Goal: Task Accomplishment & Management: Manage account settings

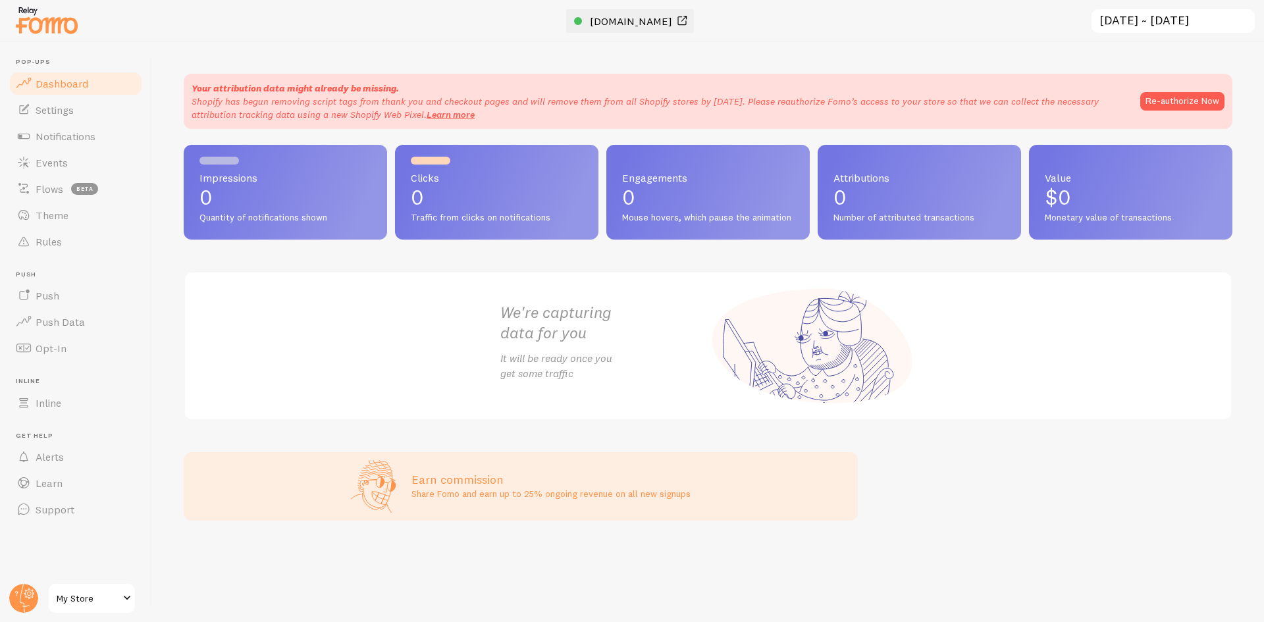
click at [606, 16] on span "[DOMAIN_NAME]" at bounding box center [631, 20] width 82 height 13
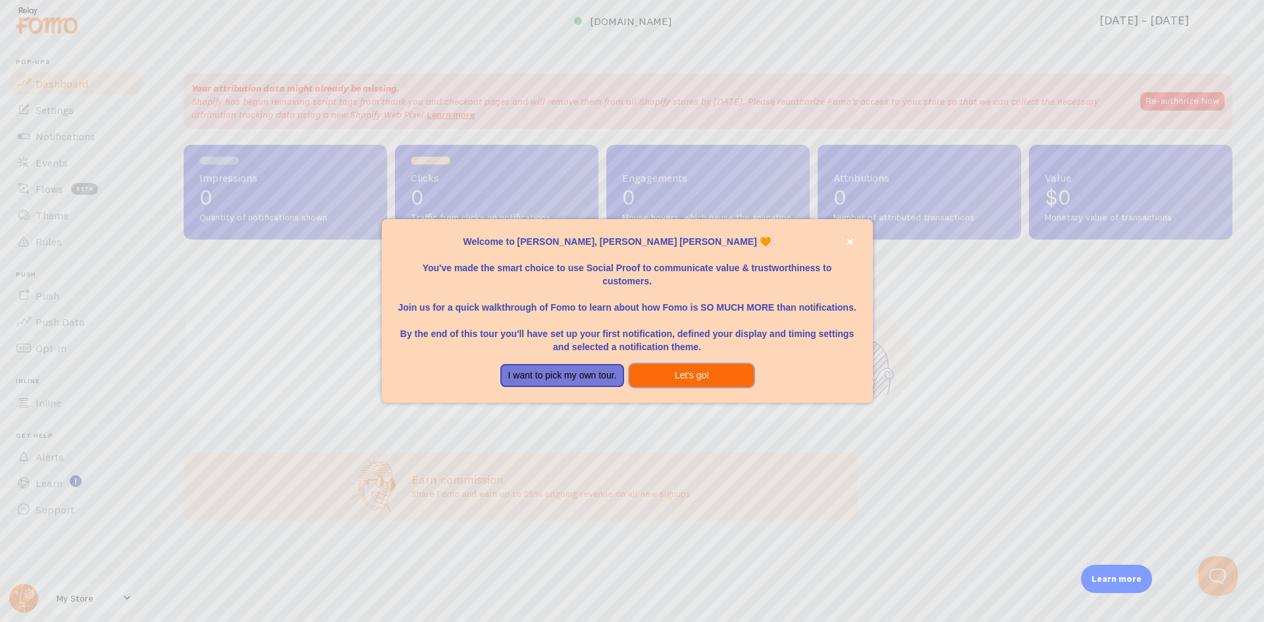
click at [666, 371] on button "Let's go!" at bounding box center [691, 376] width 124 height 24
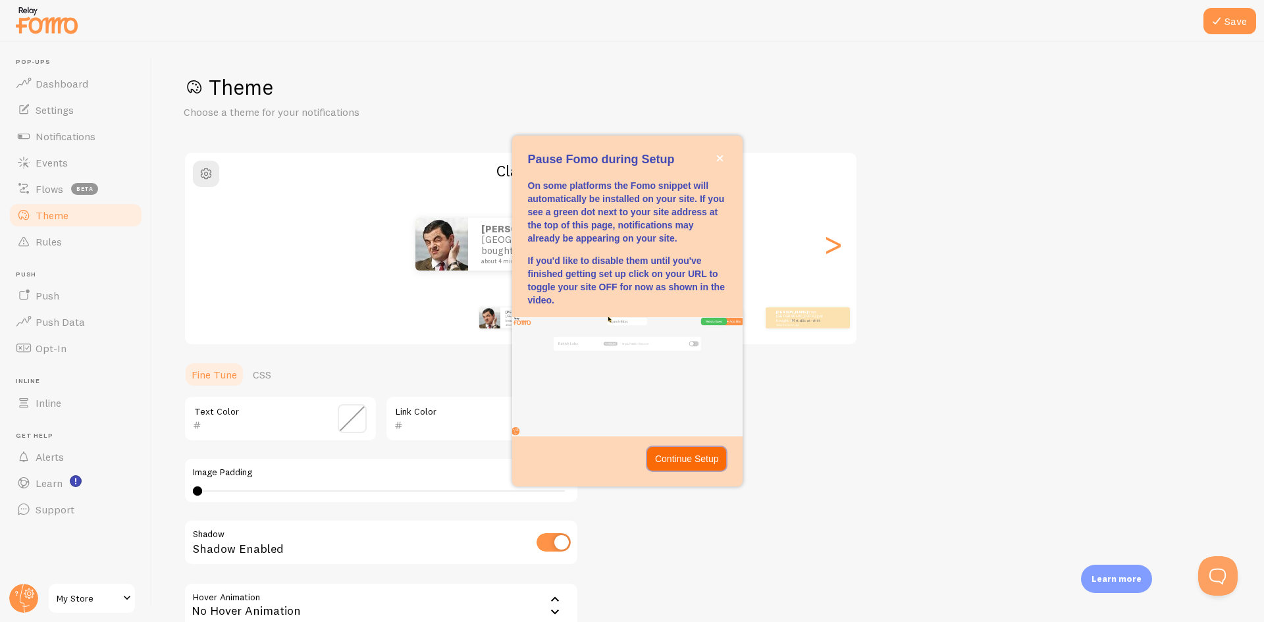
click at [702, 460] on p "Continue Setup" at bounding box center [687, 458] width 64 height 13
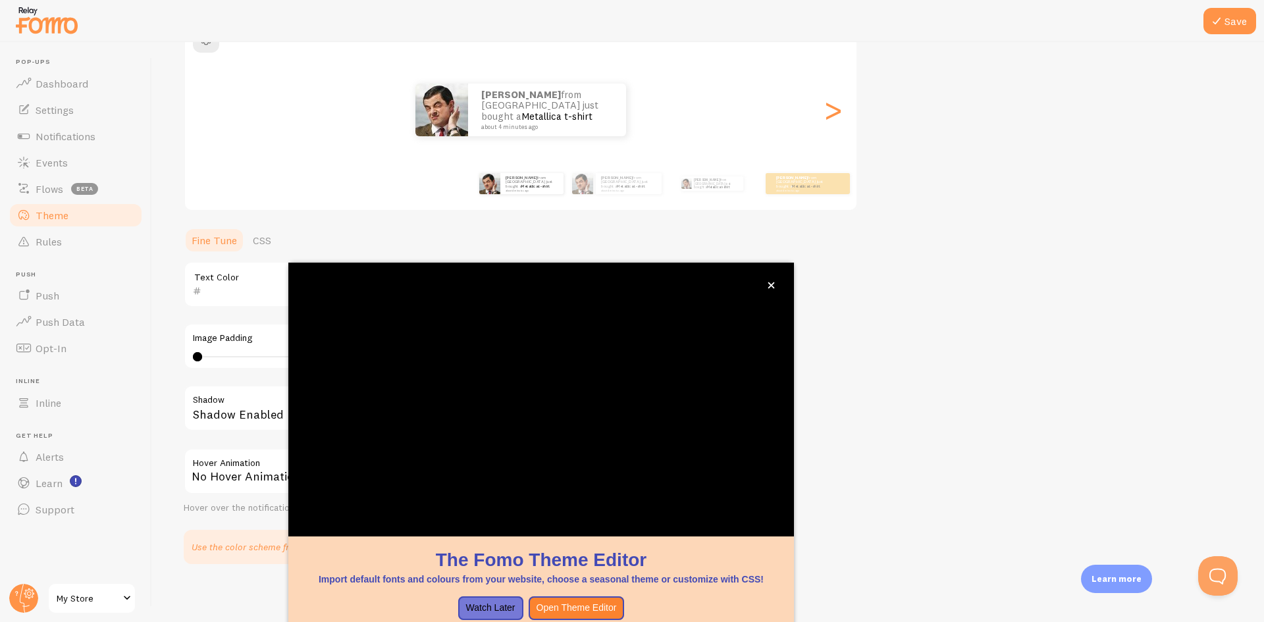
scroll to position [140, 0]
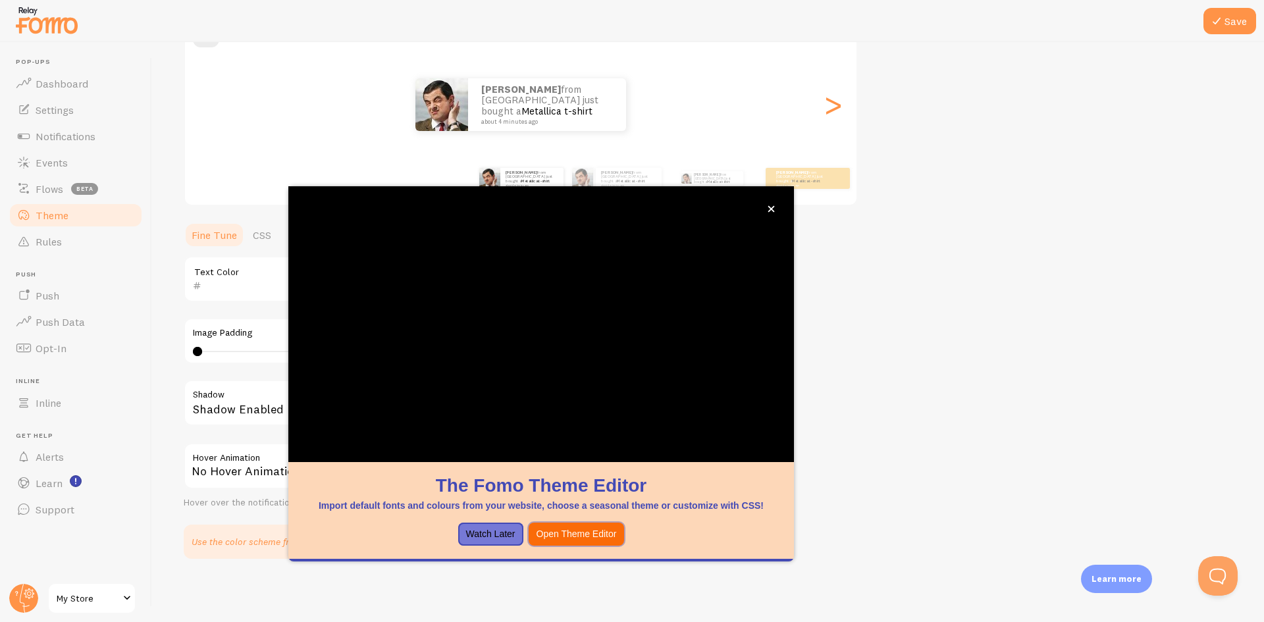
click at [562, 539] on button "Open Theme Editor" at bounding box center [577, 535] width 96 height 24
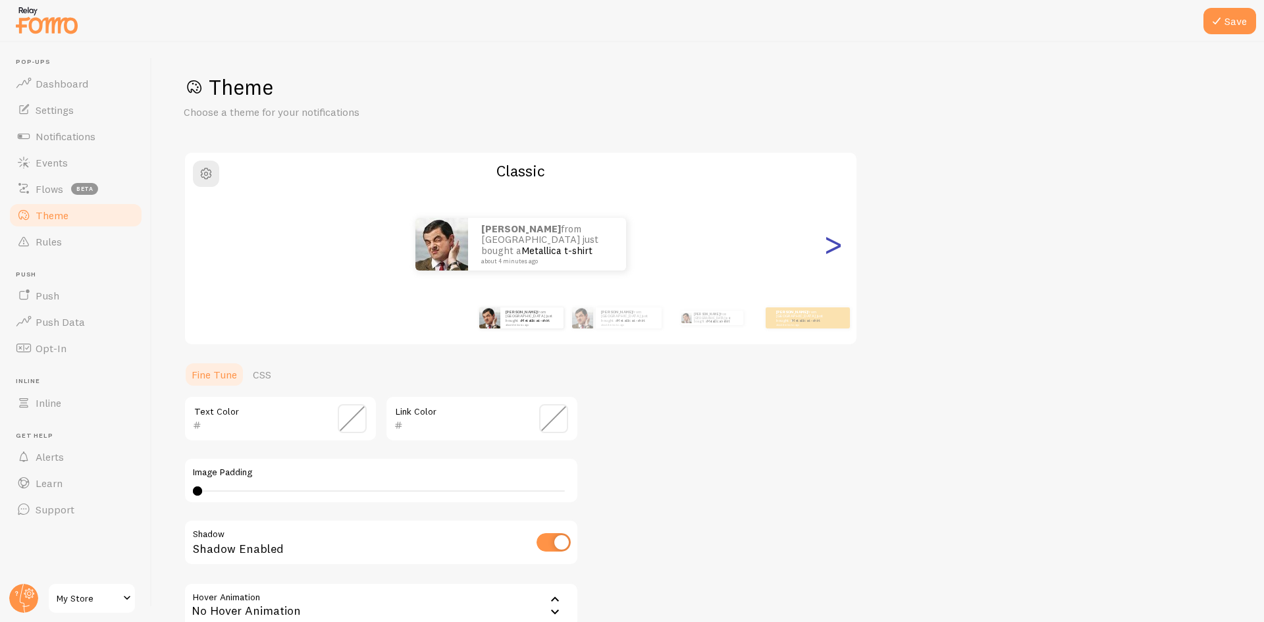
click at [833, 250] on div ">" at bounding box center [833, 244] width 16 height 95
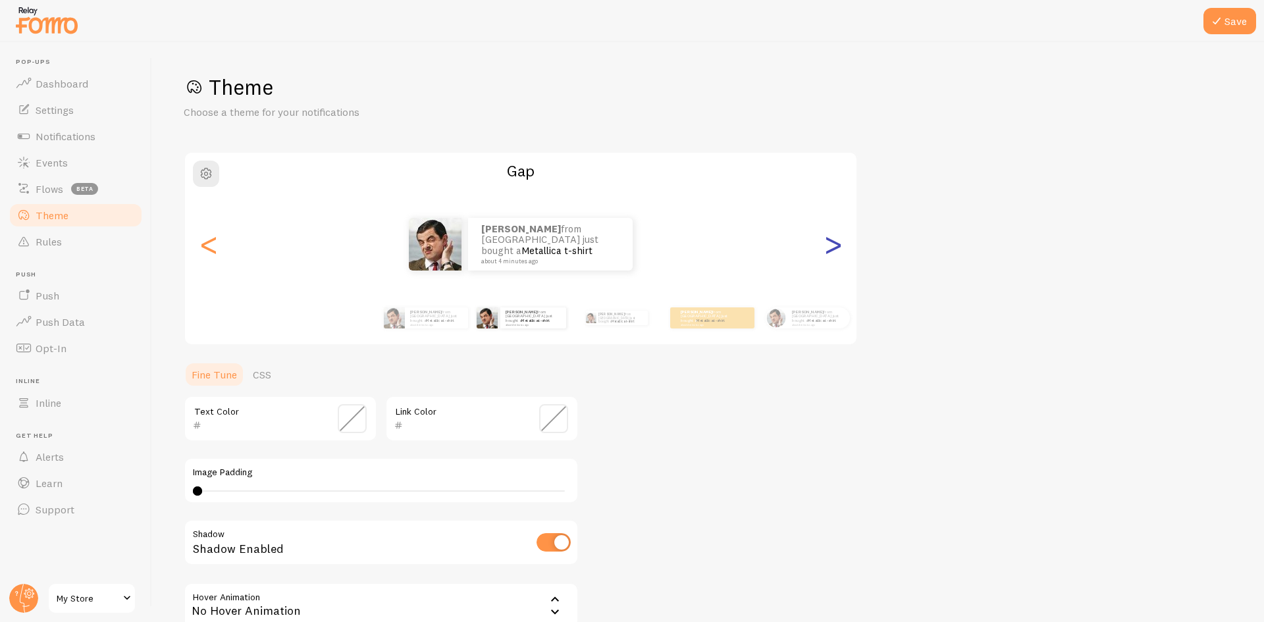
click at [833, 250] on div ">" at bounding box center [833, 244] width 16 height 95
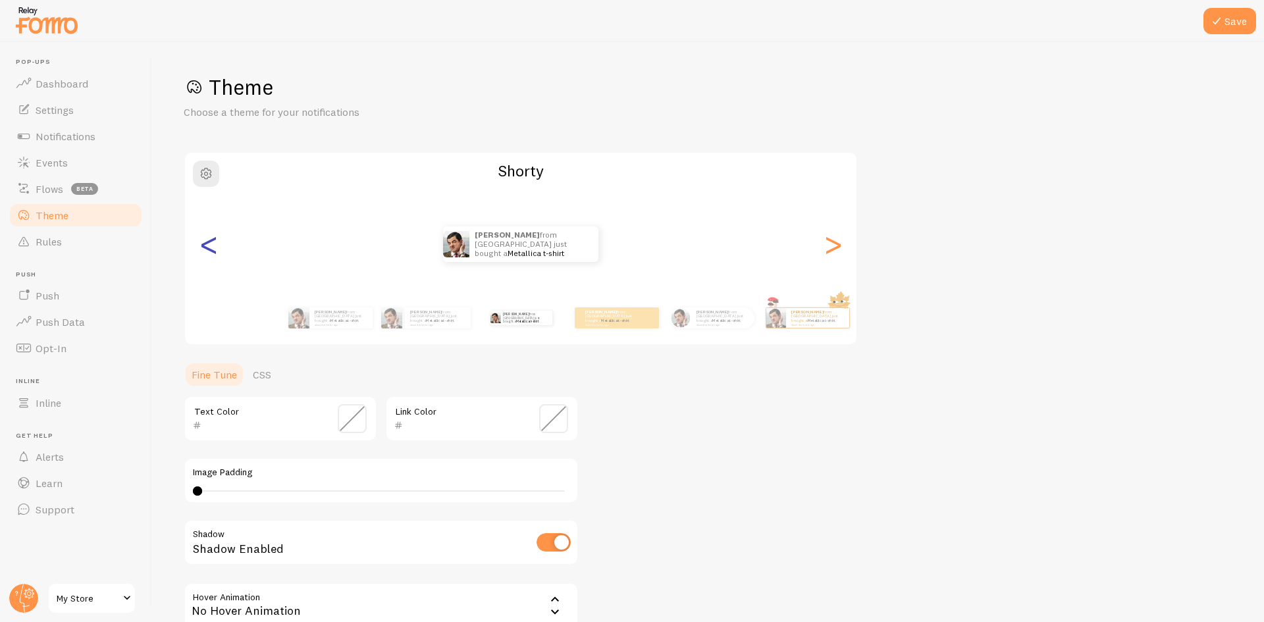
click at [215, 253] on div "<" at bounding box center [209, 244] width 16 height 95
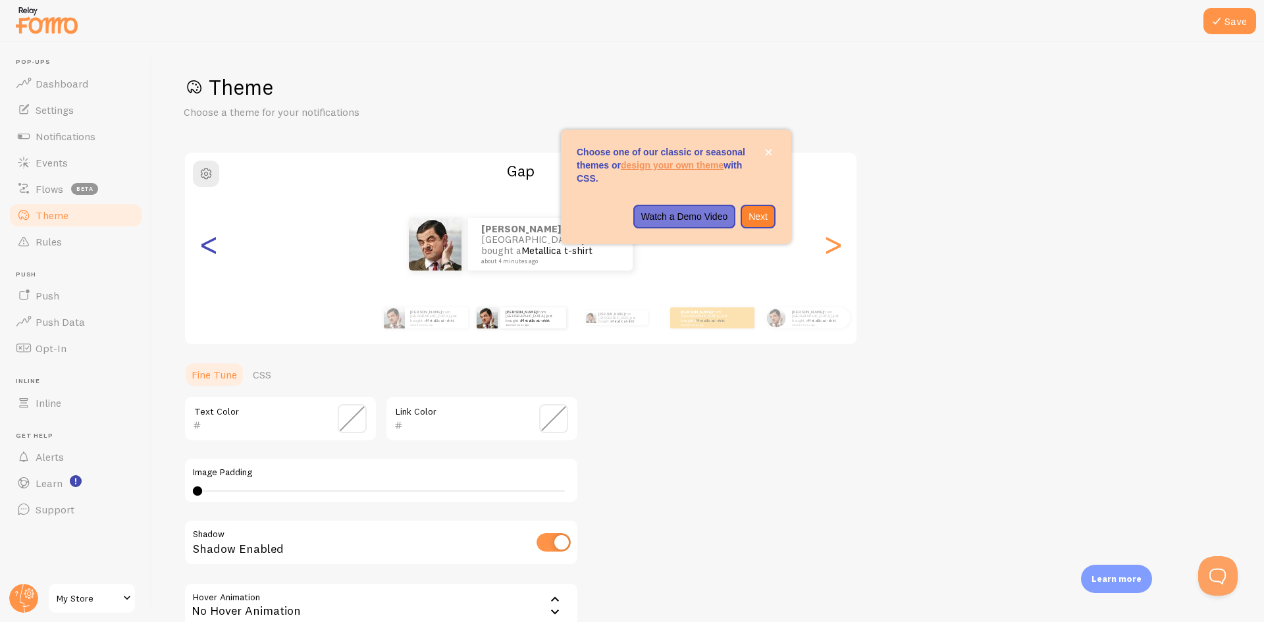
click at [216, 253] on div "<" at bounding box center [209, 244] width 16 height 95
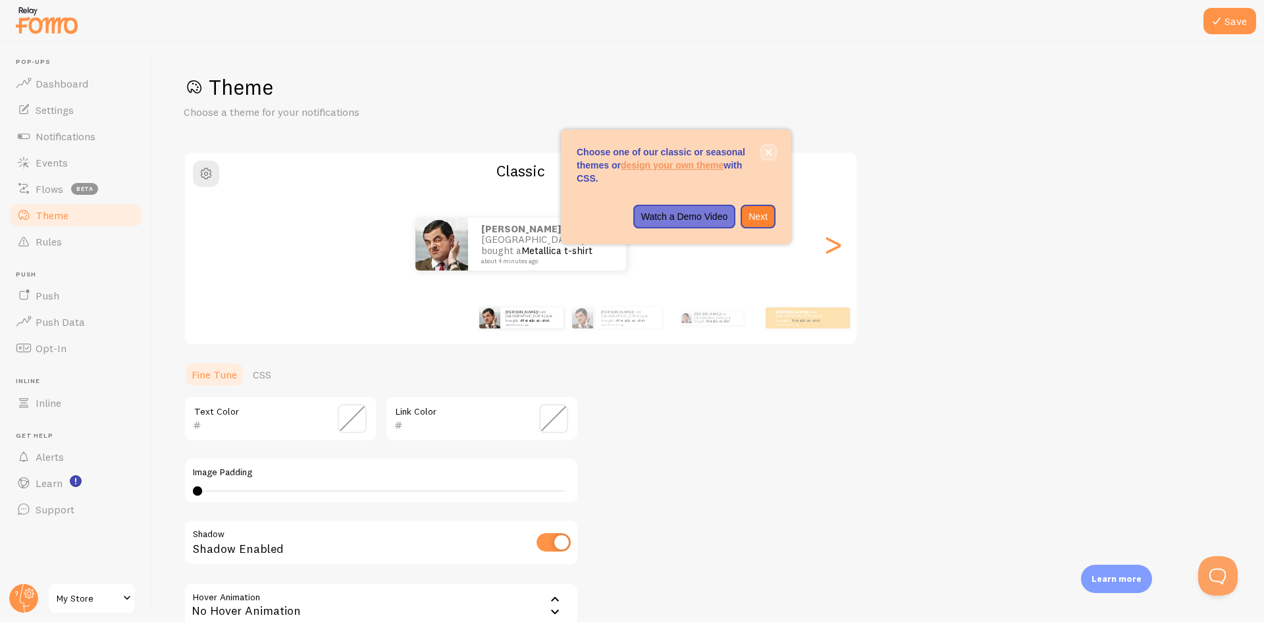
click at [768, 150] on icon "close," at bounding box center [768, 152] width 7 height 7
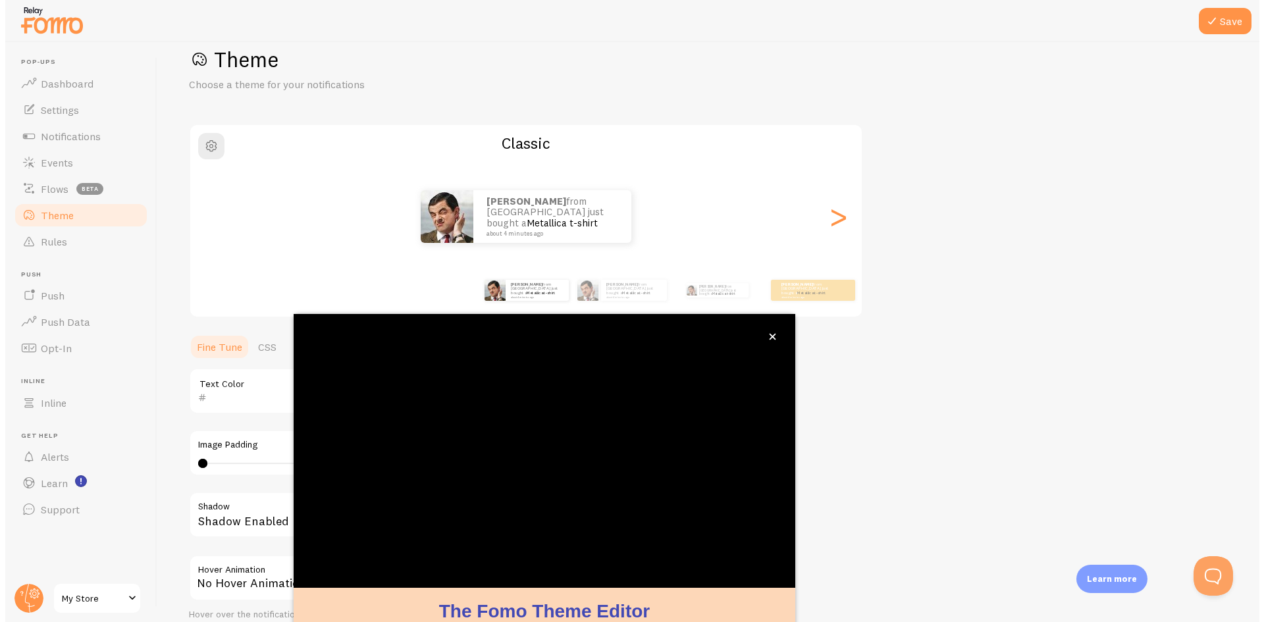
scroll to position [42, 0]
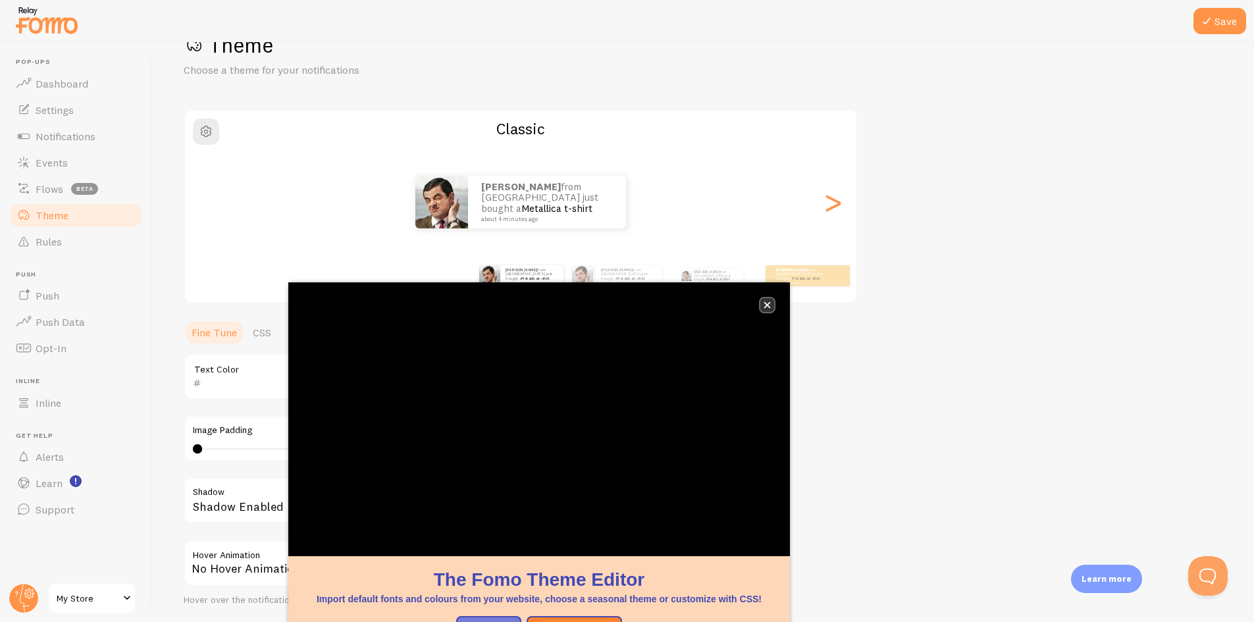
click at [767, 307] on icon "close," at bounding box center [767, 305] width 7 height 7
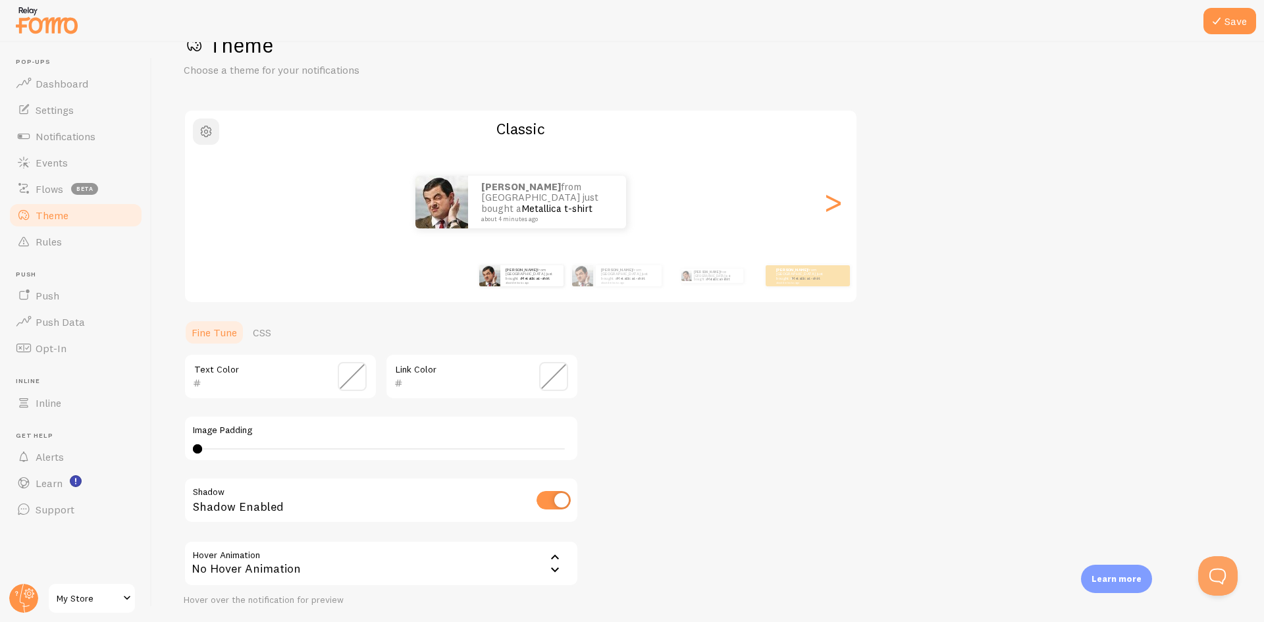
click at [204, 136] on span "button" at bounding box center [206, 132] width 16 height 16
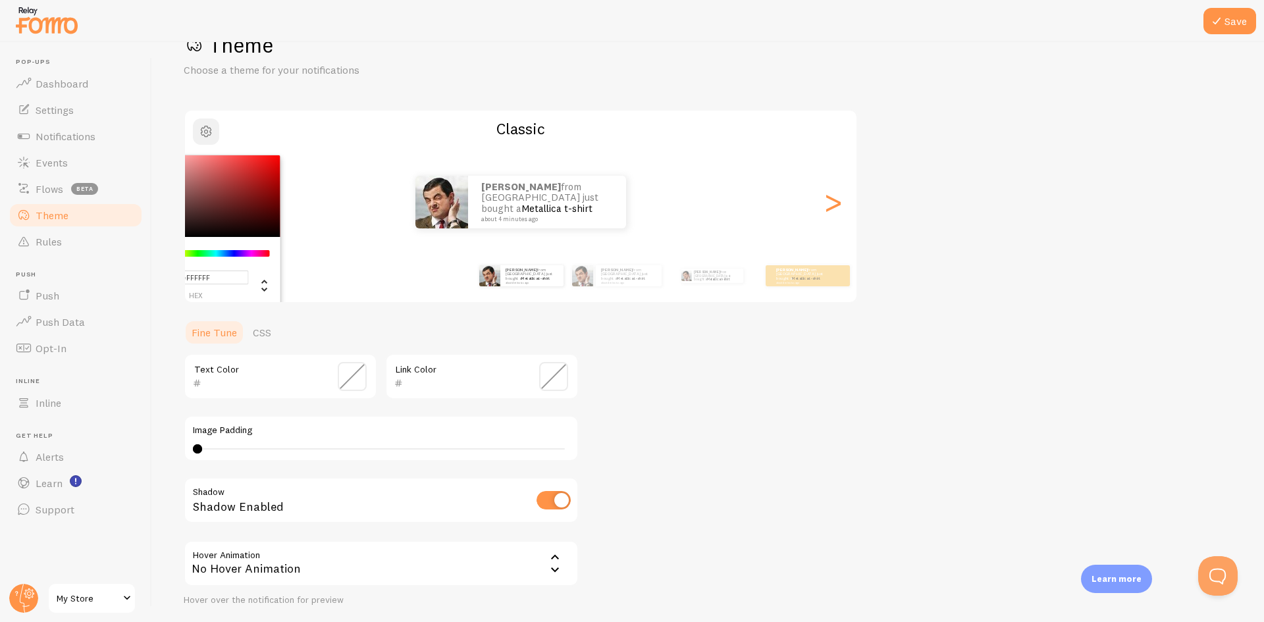
click at [204, 136] on span "button" at bounding box center [206, 132] width 16 height 16
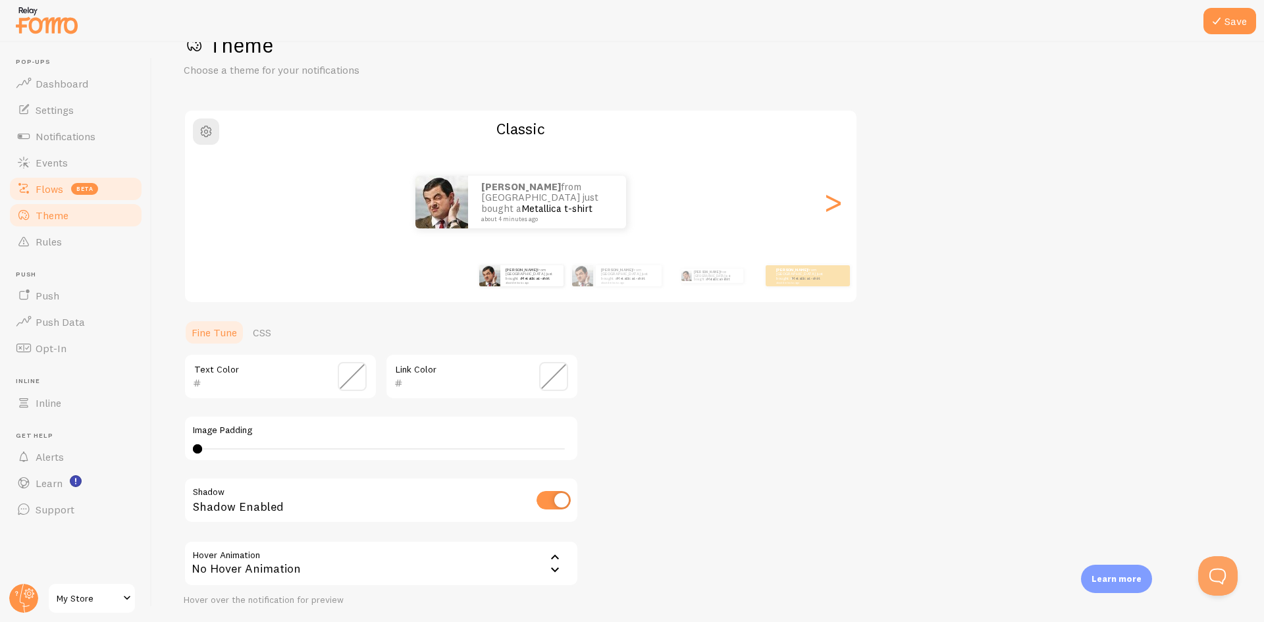
click at [49, 198] on link "Flows beta" at bounding box center [76, 189] width 136 height 26
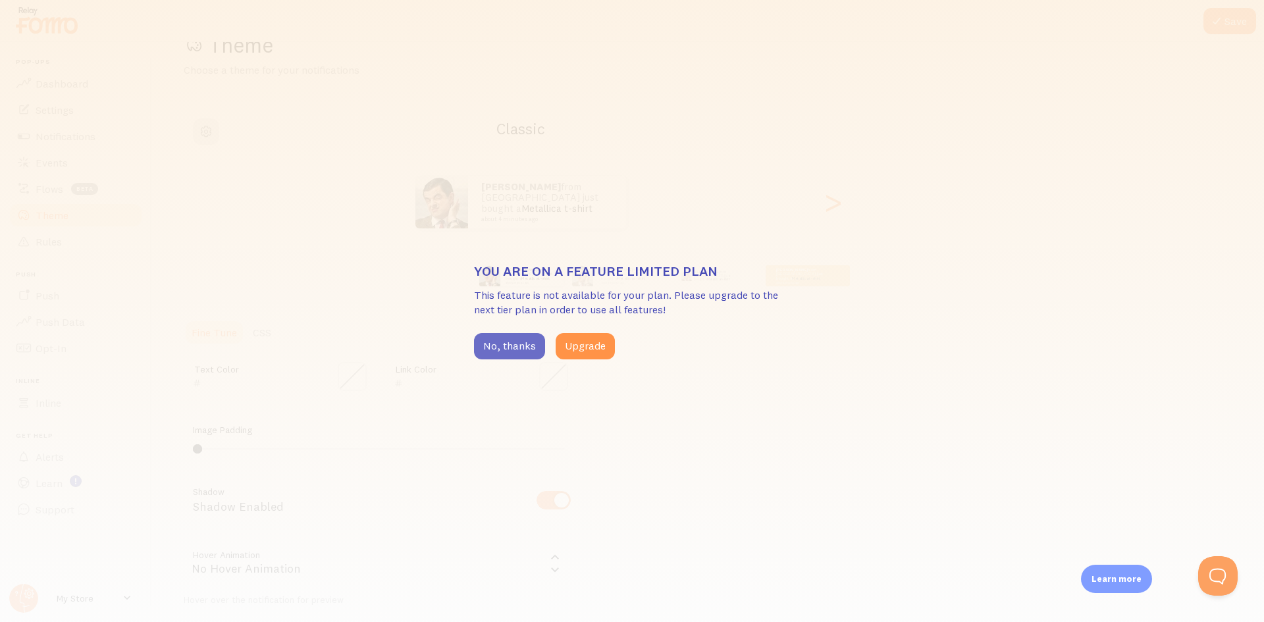
click at [503, 342] on button "No, thanks" at bounding box center [509, 346] width 71 height 26
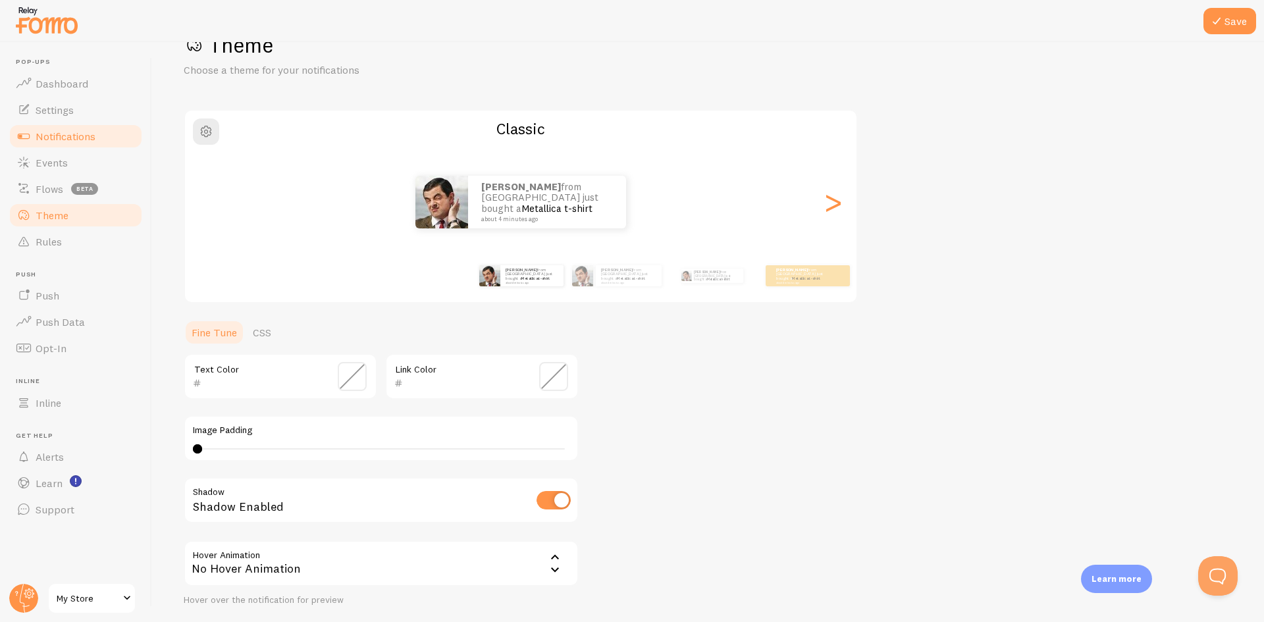
click at [64, 143] on link "Notifications" at bounding box center [76, 136] width 136 height 26
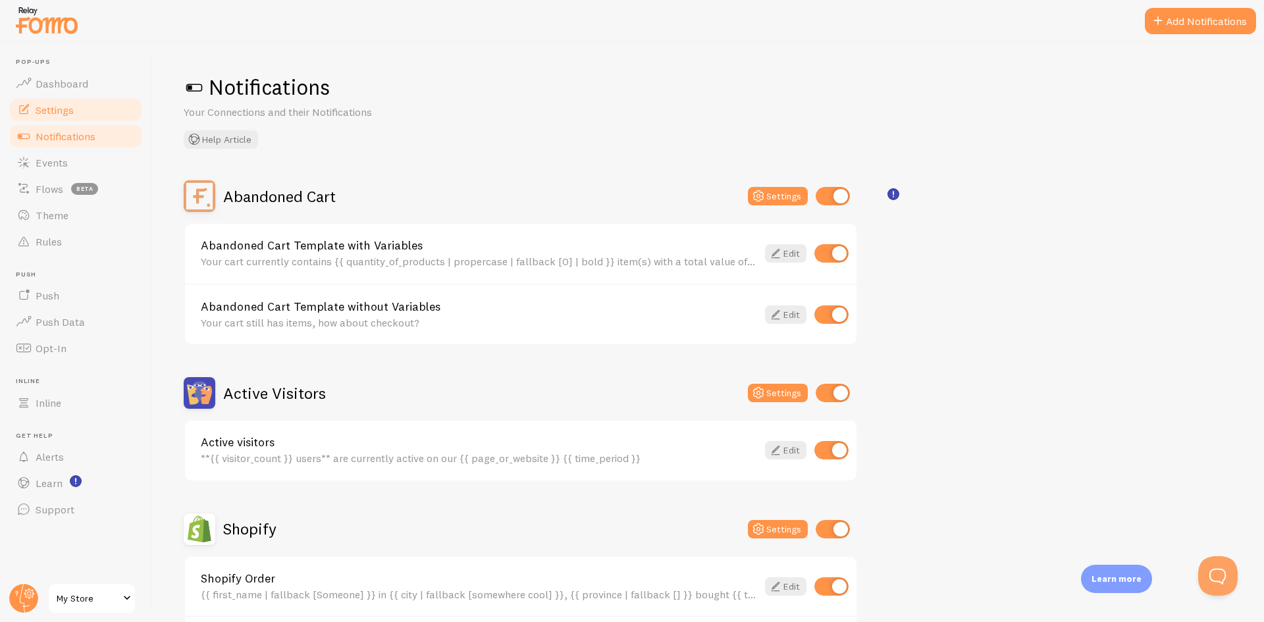
click at [60, 112] on span "Settings" at bounding box center [55, 109] width 38 height 13
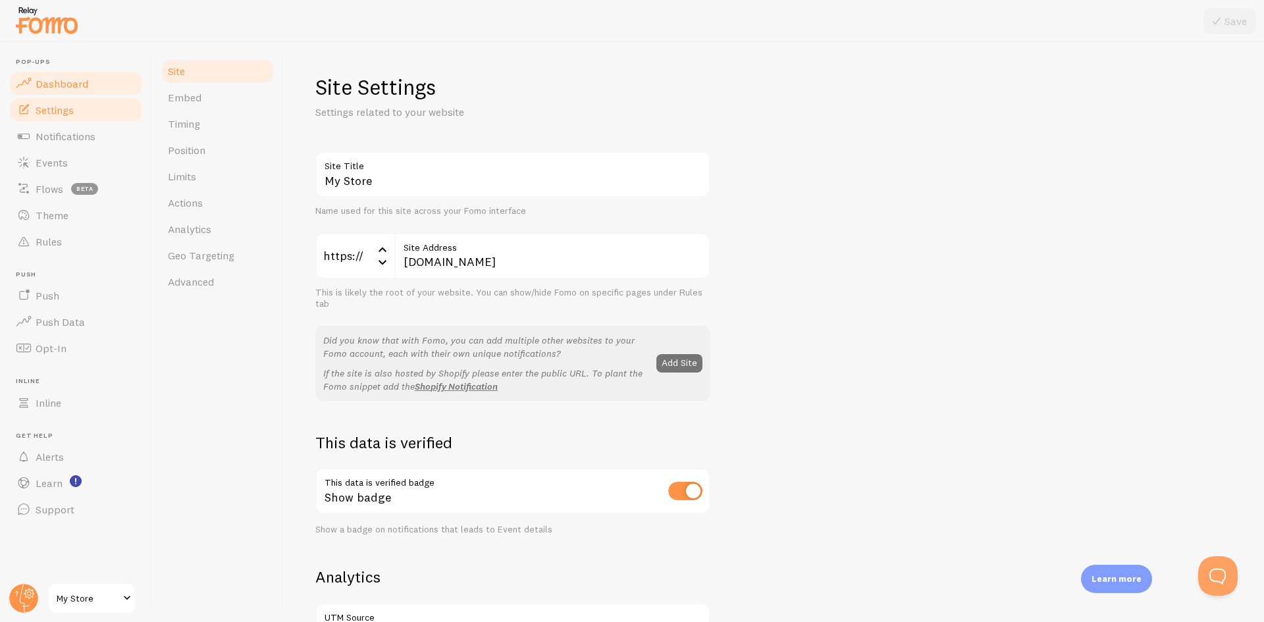
click at [82, 90] on link "Dashboard" at bounding box center [76, 83] width 136 height 26
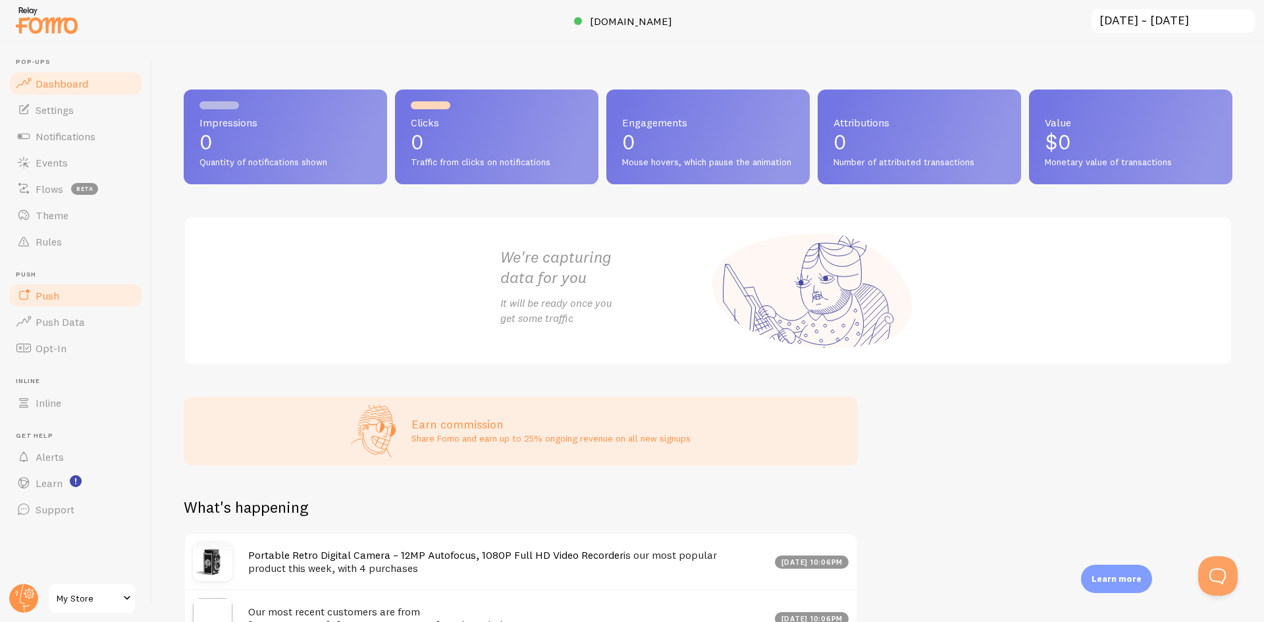
click at [60, 291] on link "Push" at bounding box center [76, 295] width 136 height 26
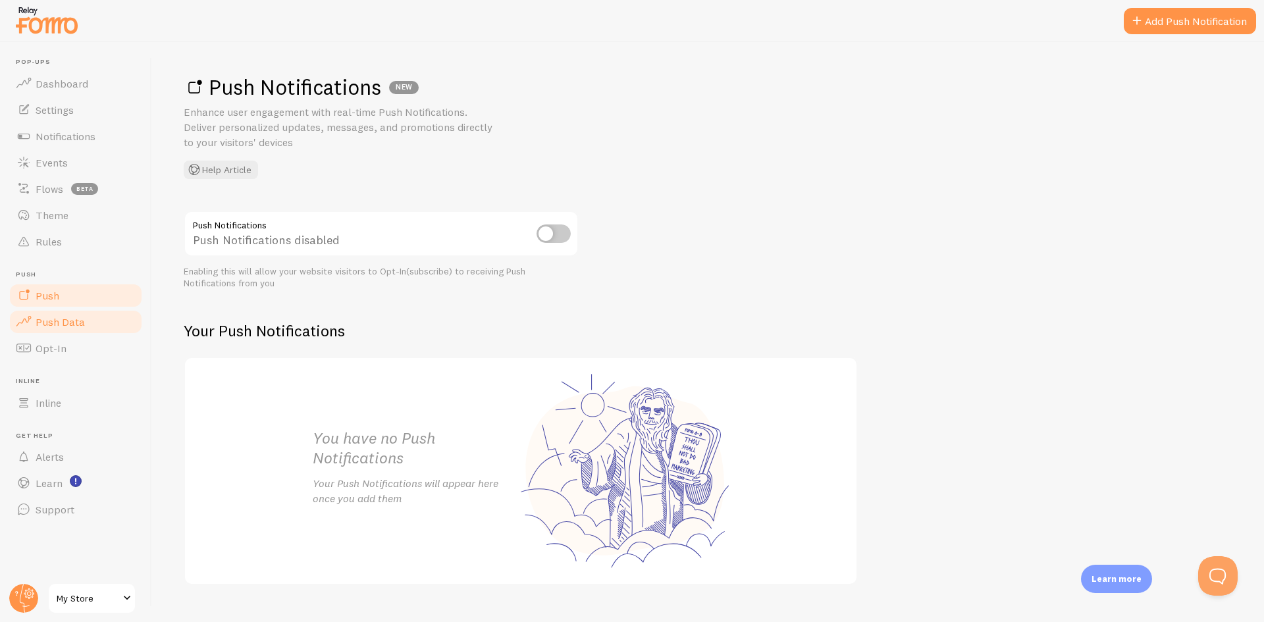
click at [64, 312] on link "Push Data" at bounding box center [76, 322] width 136 height 26
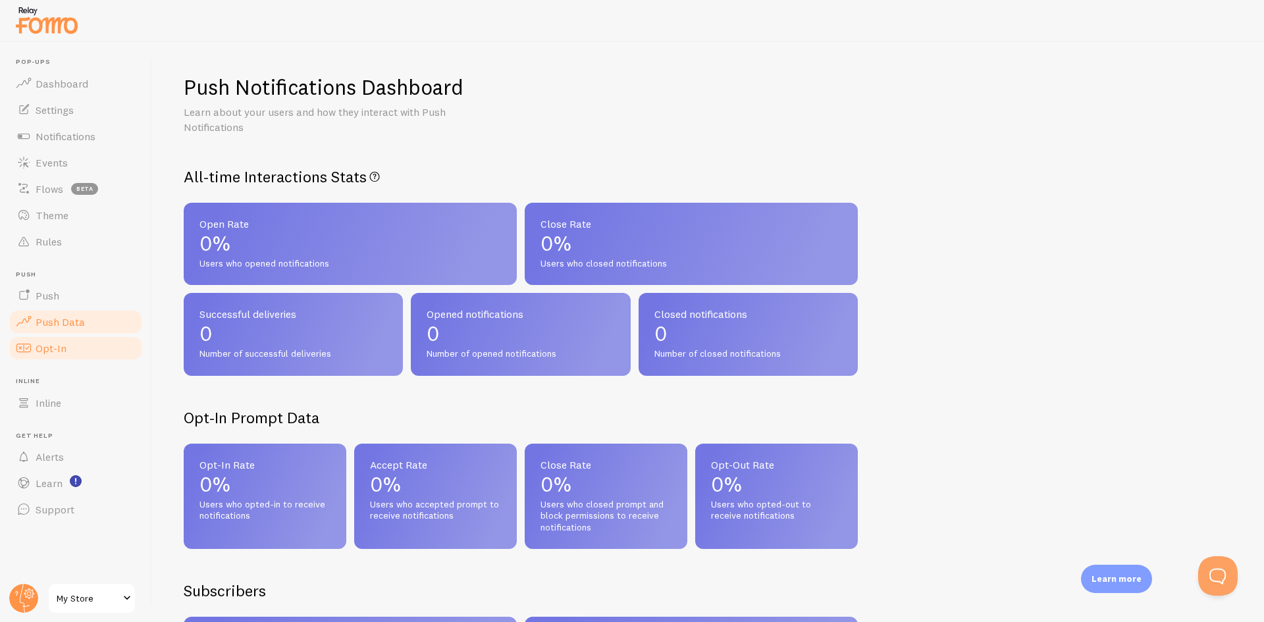
click at [77, 356] on link "Opt-In" at bounding box center [76, 348] width 136 height 26
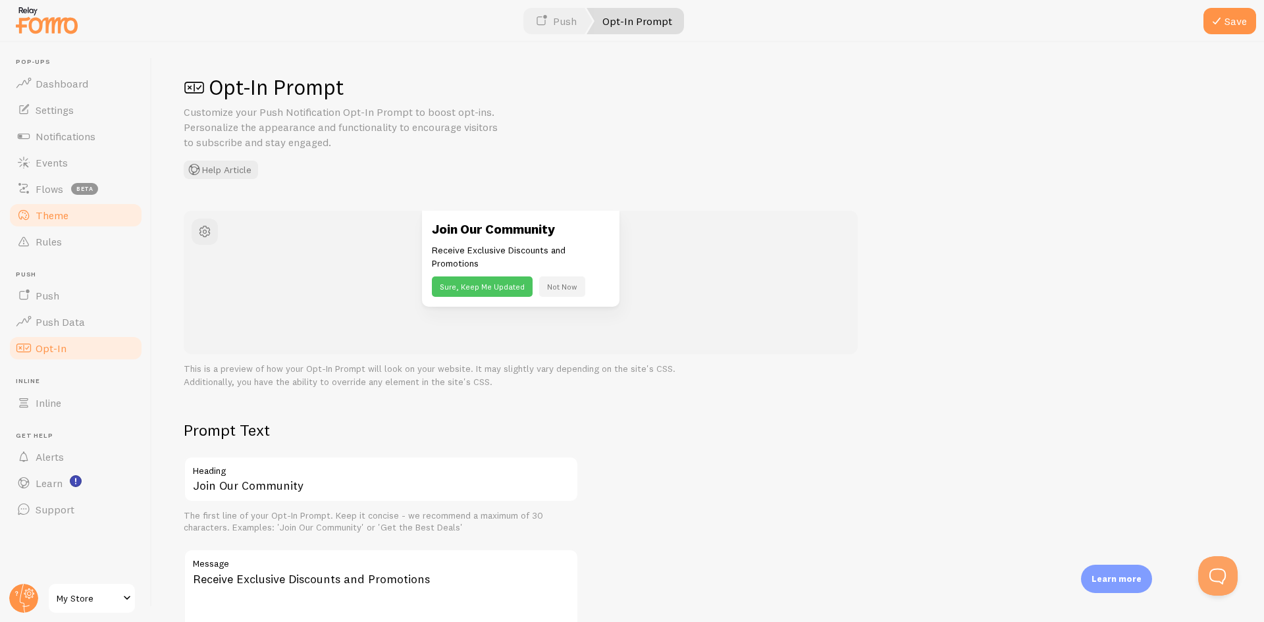
click at [62, 224] on link "Theme" at bounding box center [76, 215] width 136 height 26
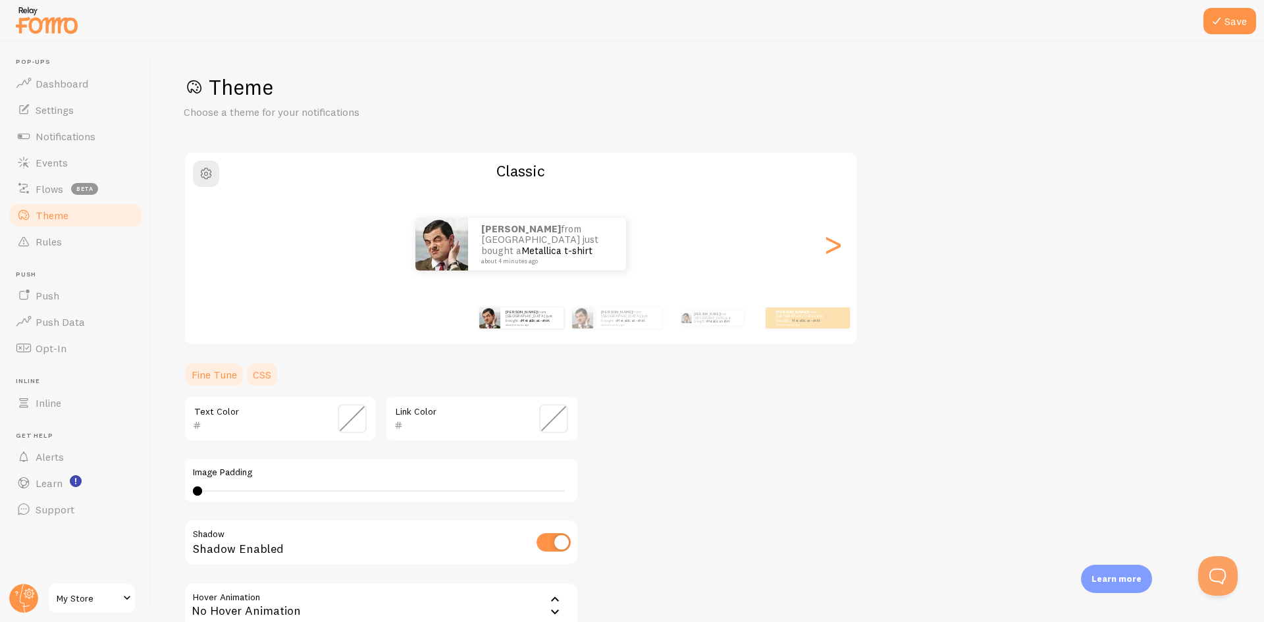
click at [268, 379] on link "CSS" at bounding box center [262, 374] width 34 height 26
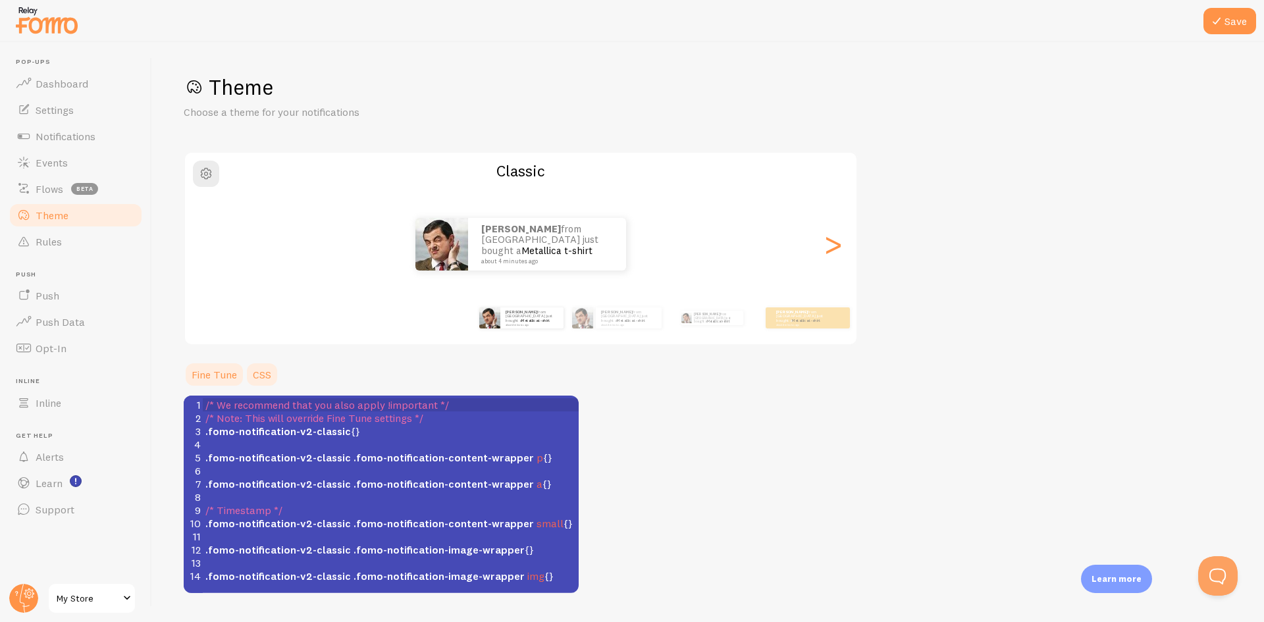
click at [213, 369] on link "Fine Tune" at bounding box center [214, 374] width 61 height 26
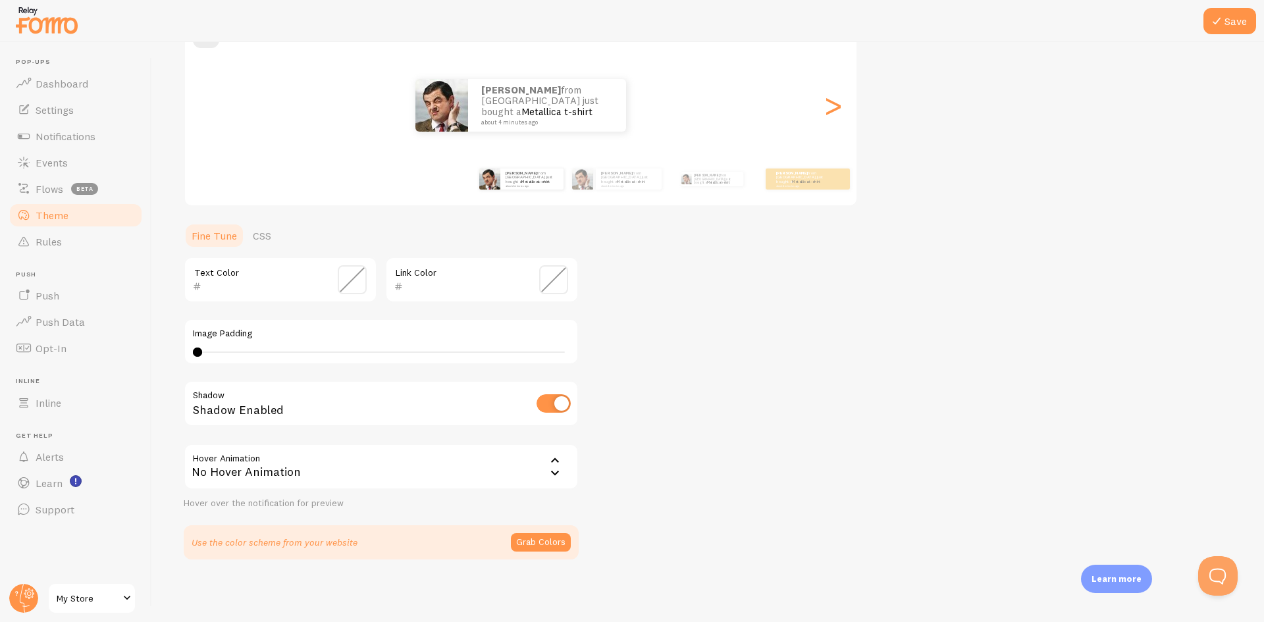
scroll to position [140, 0]
click at [548, 467] on icon at bounding box center [555, 460] width 16 height 16
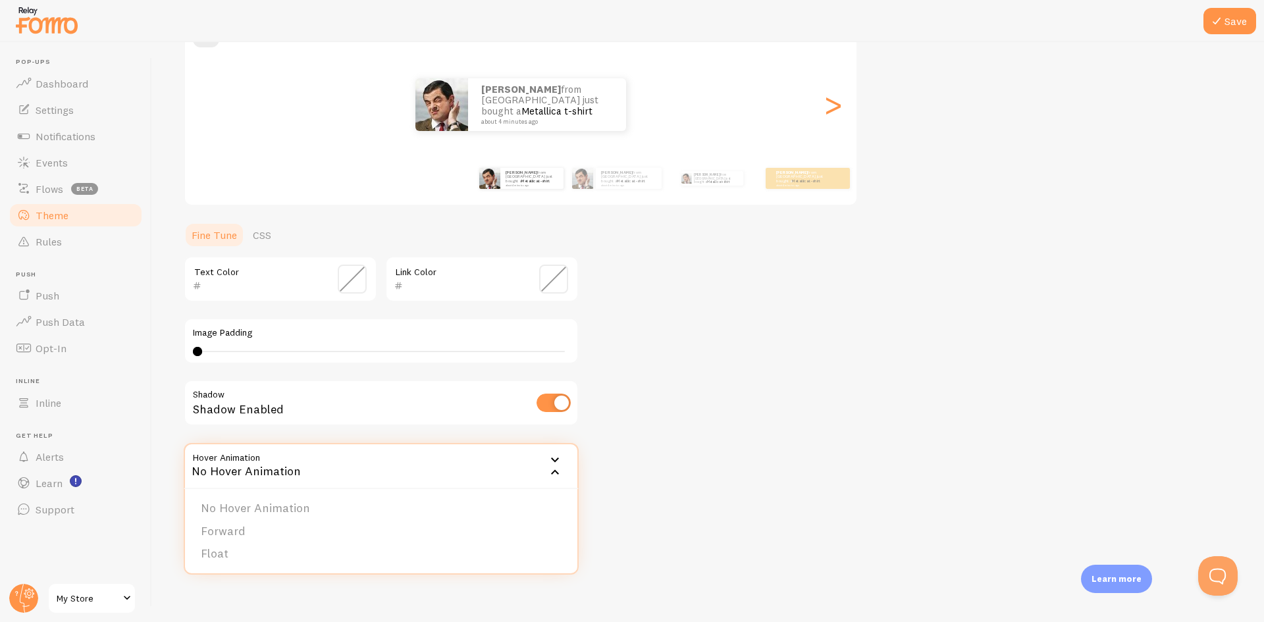
click at [626, 456] on div "Theme Choose a theme for your notifications Classic Connor from United States j…" at bounding box center [708, 246] width 1049 height 625
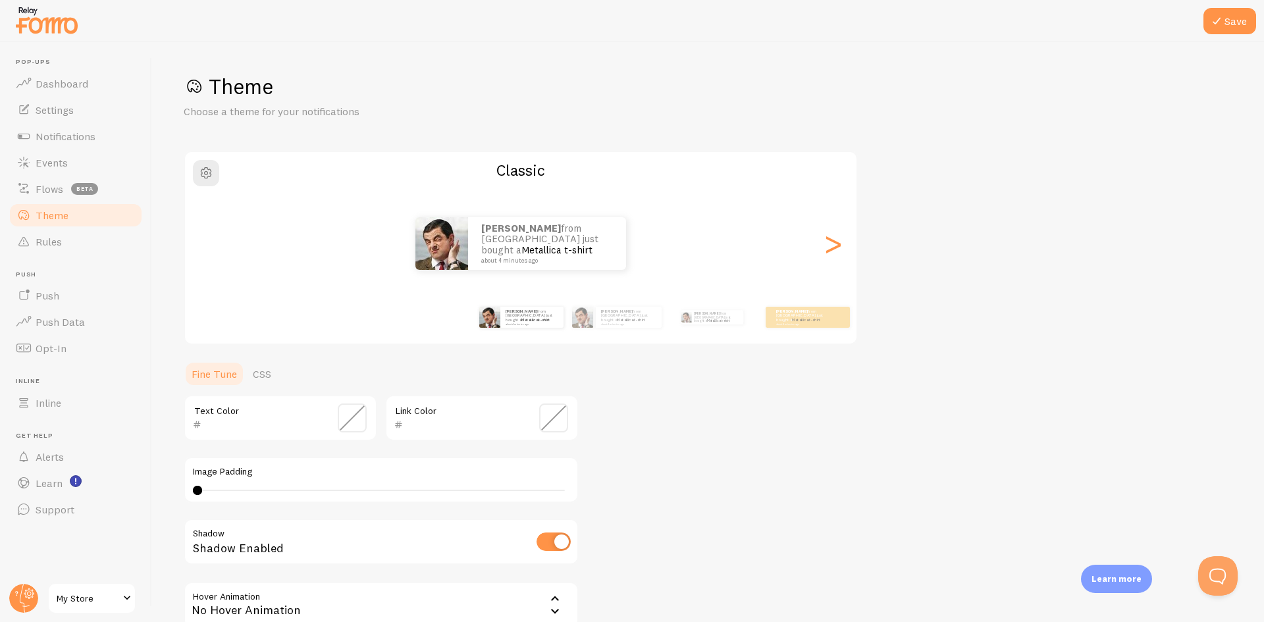
scroll to position [0, 0]
click at [1228, 19] on button "Save" at bounding box center [1229, 21] width 53 height 26
click at [63, 246] on link "Rules" at bounding box center [76, 241] width 136 height 26
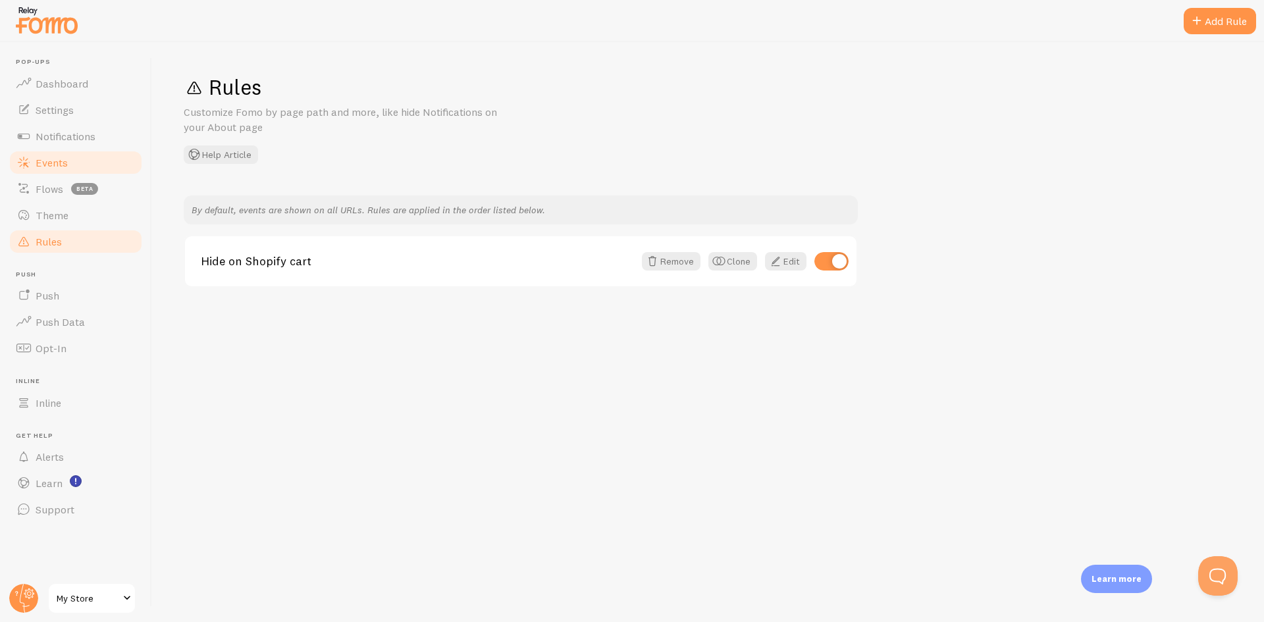
click at [51, 168] on span "Events" at bounding box center [52, 162] width 32 height 13
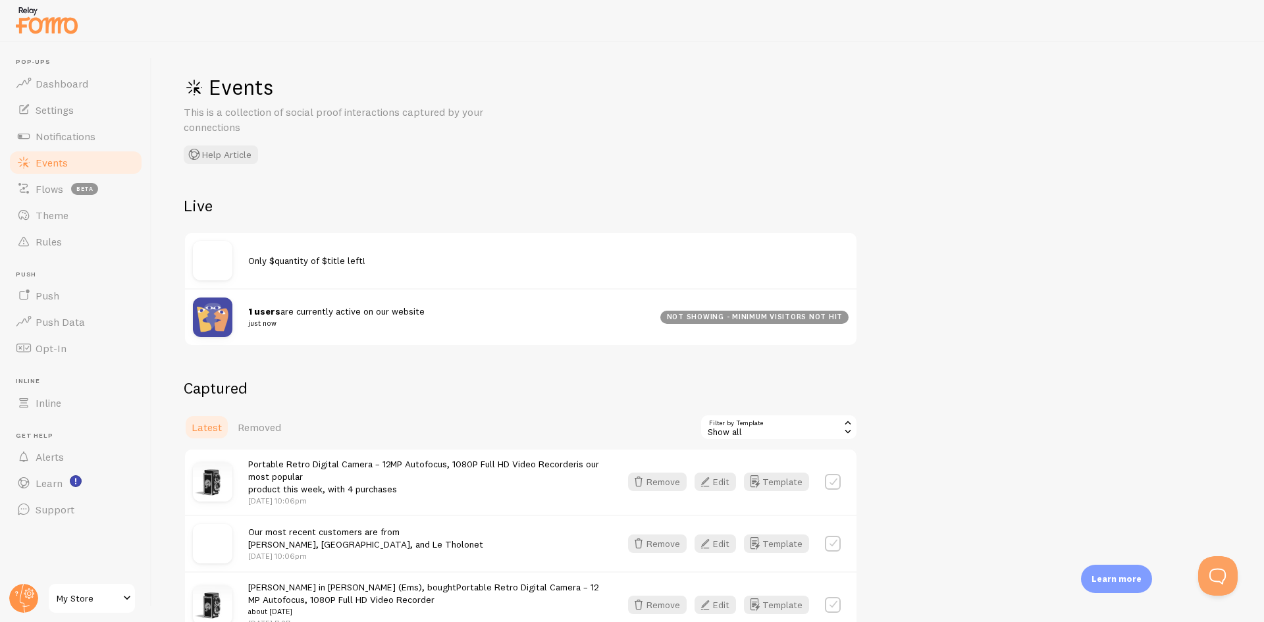
click at [276, 255] on span "Only $quantity of $title left!" at bounding box center [306, 261] width 117 height 12
click at [308, 261] on span "Only $quantity of $title left!" at bounding box center [306, 261] width 117 height 12
click at [97, 608] on link "My Store" at bounding box center [91, 599] width 89 height 32
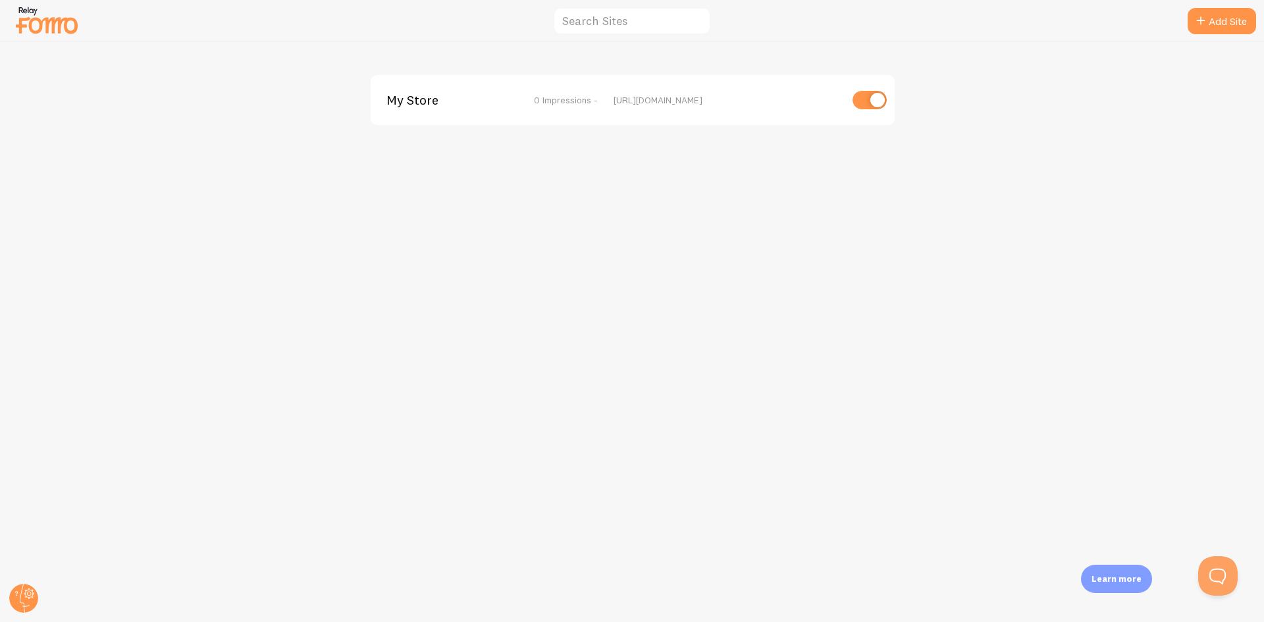
click at [872, 99] on input "checkbox" at bounding box center [870, 100] width 34 height 18
checkbox input "false"
